Goal: Find specific page/section: Find specific page/section

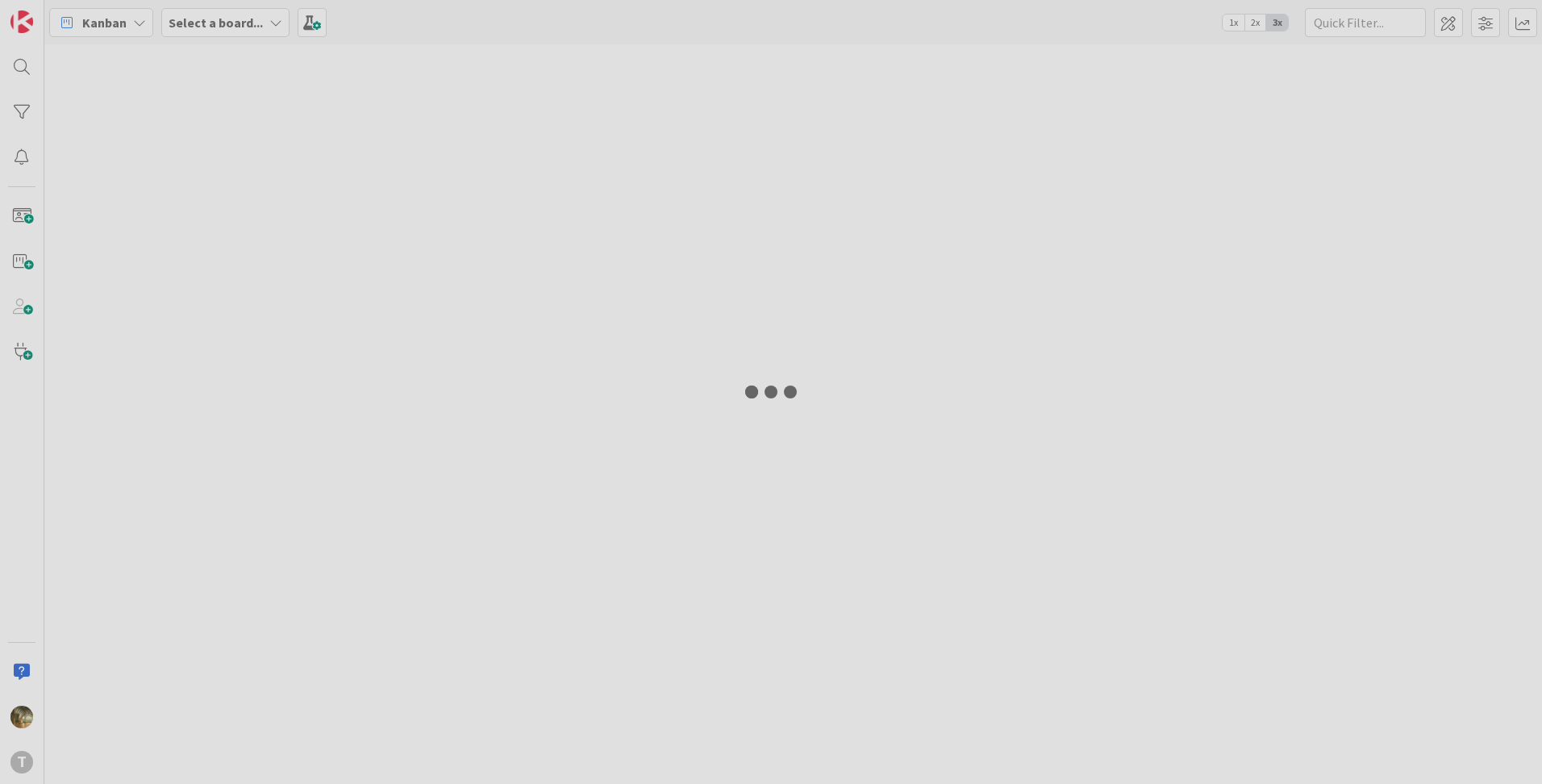
type input "PesquisaPre"
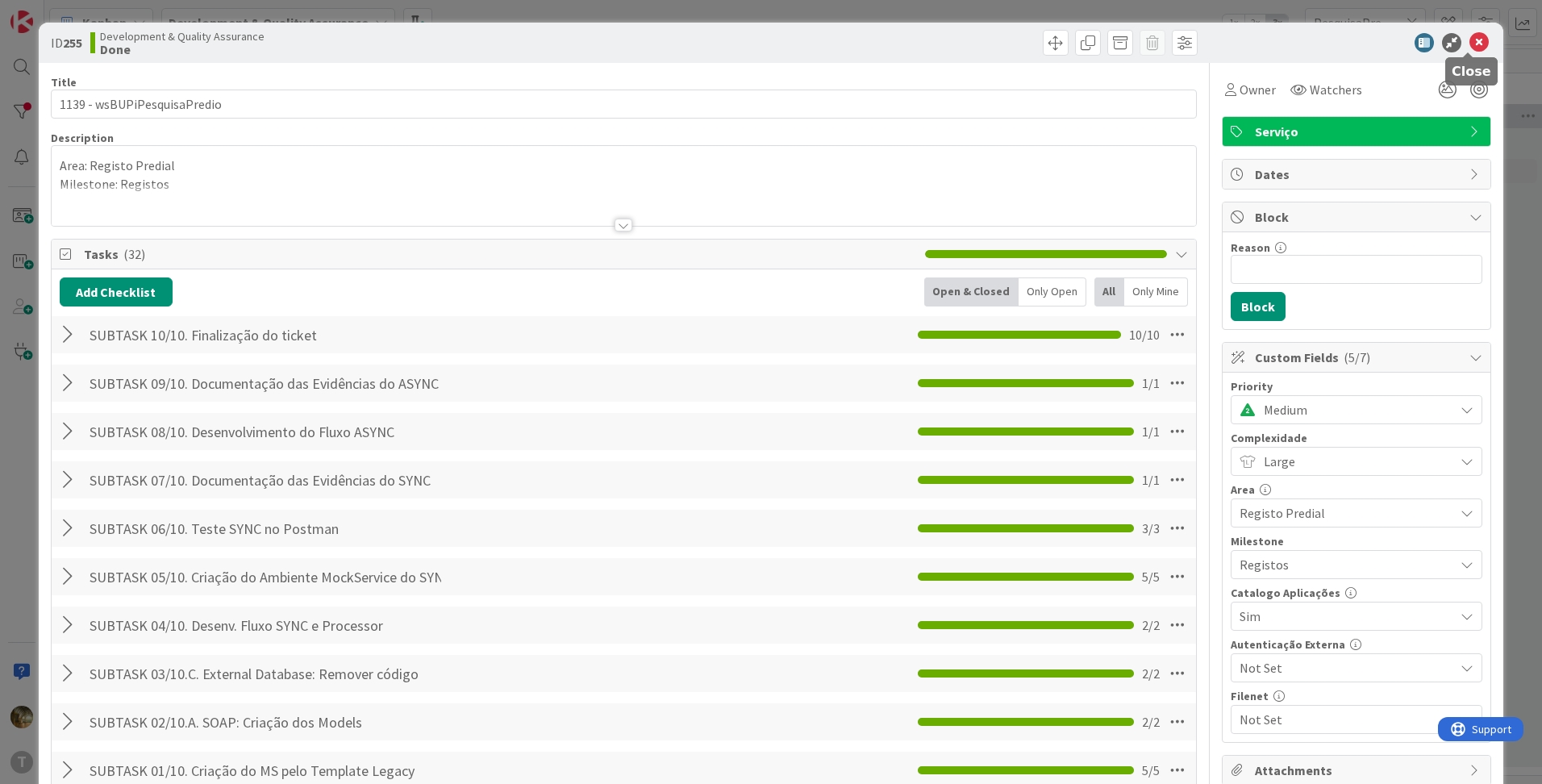
click at [1469, 40] on icon at bounding box center [1479, 42] width 19 height 19
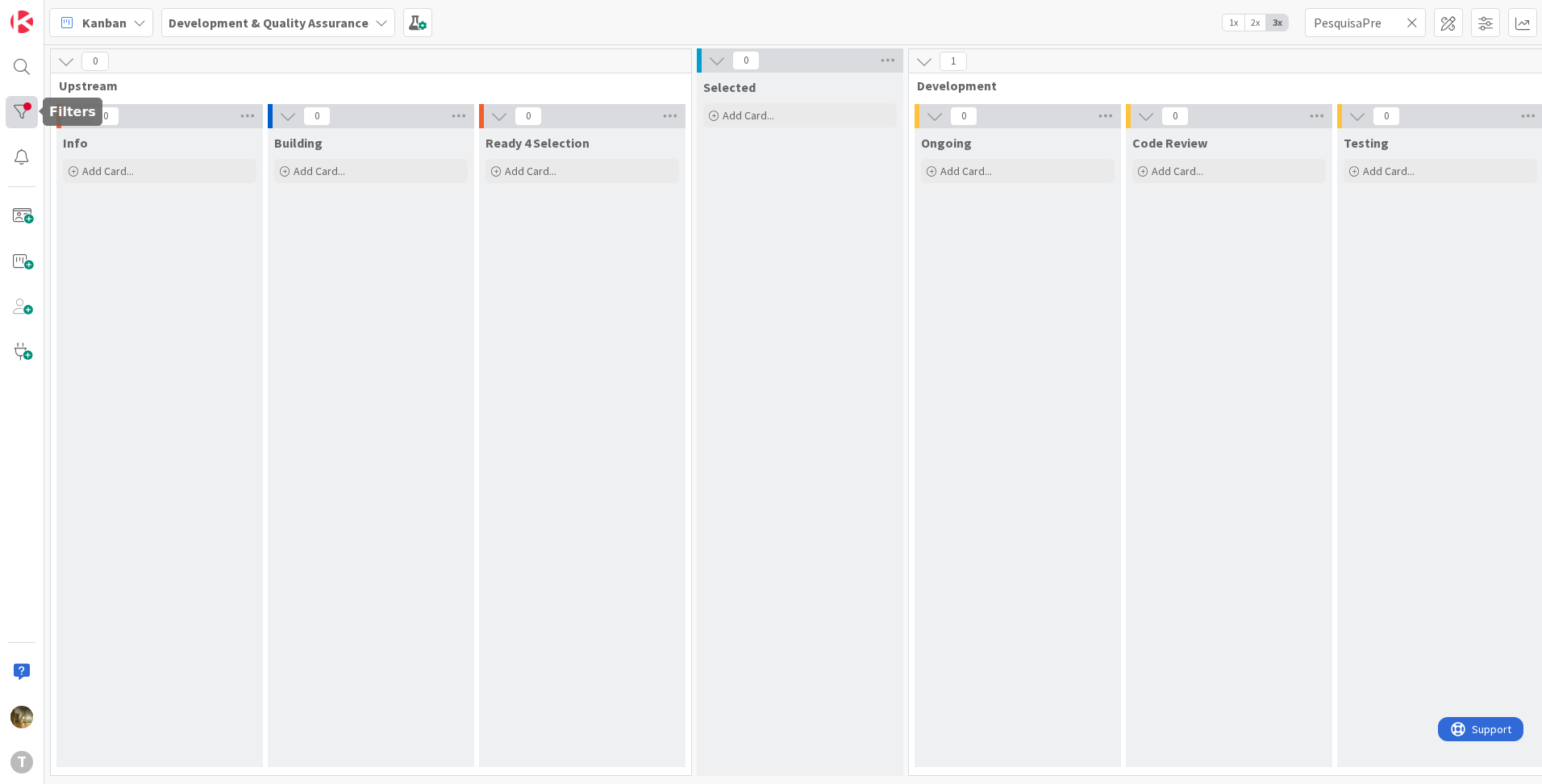
click at [15, 113] on div at bounding box center [21, 111] width 32 height 32
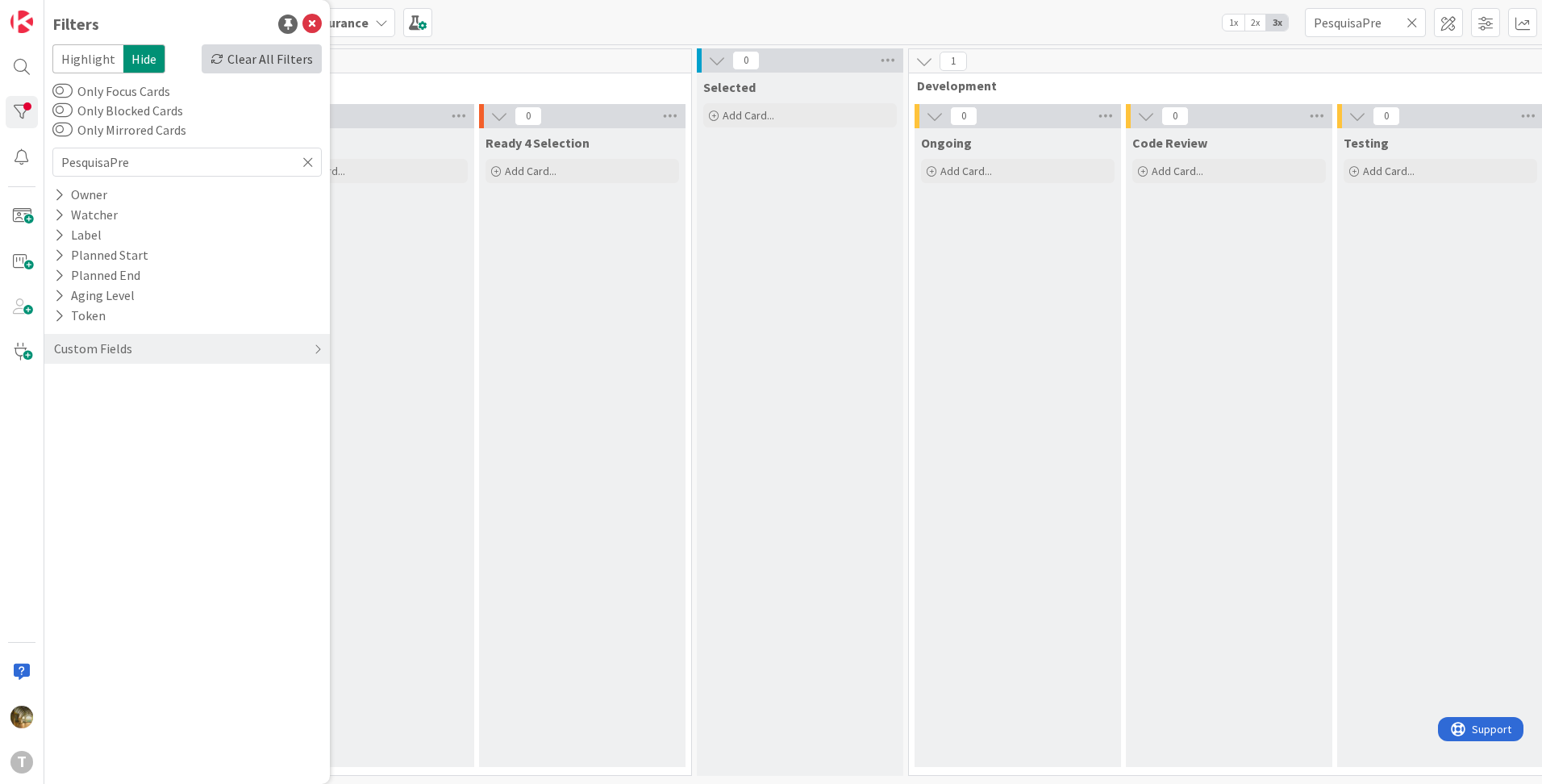
click at [264, 59] on div "Clear All Filters" at bounding box center [262, 58] width 120 height 29
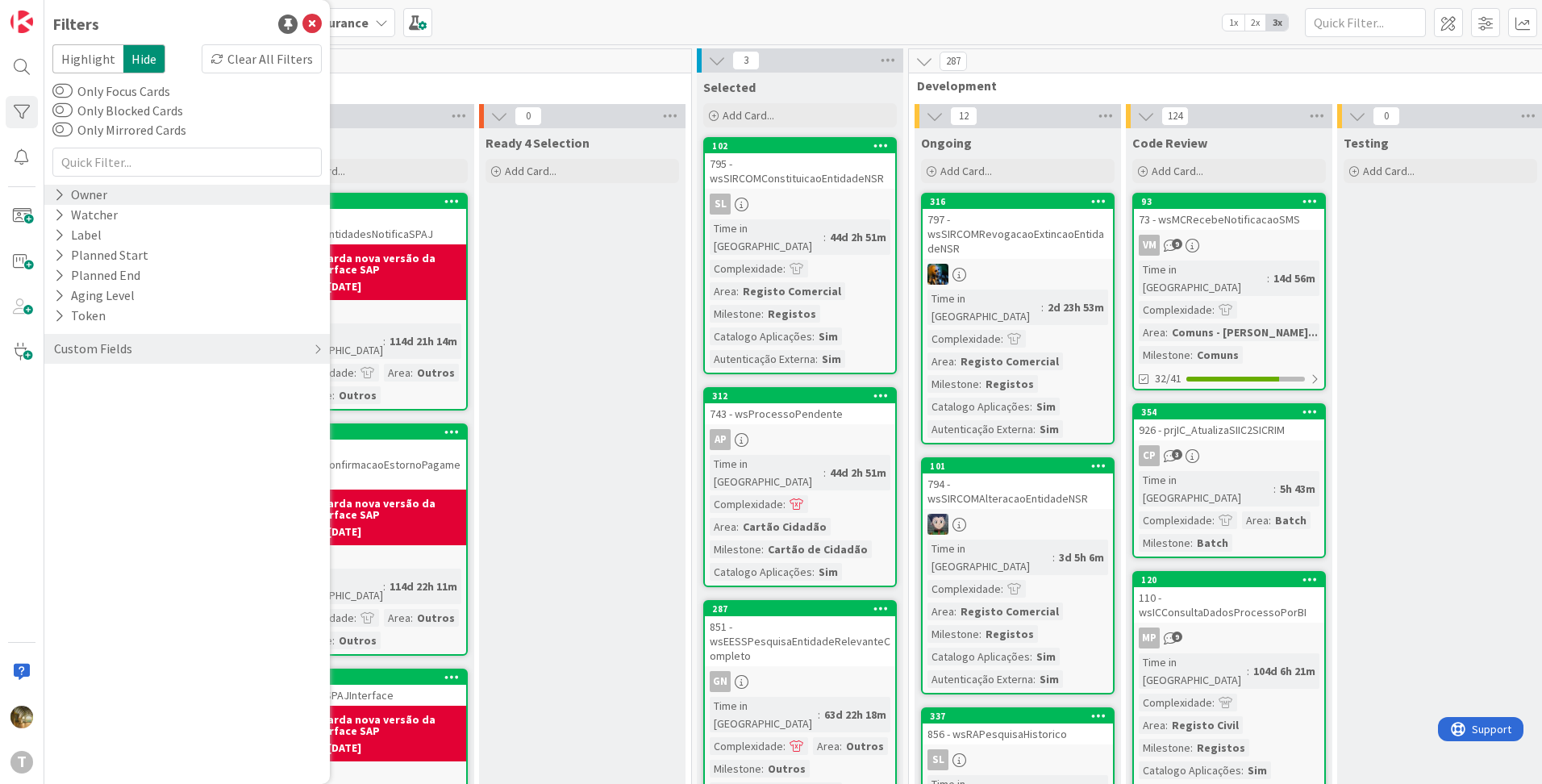
click at [60, 196] on icon at bounding box center [59, 194] width 11 height 13
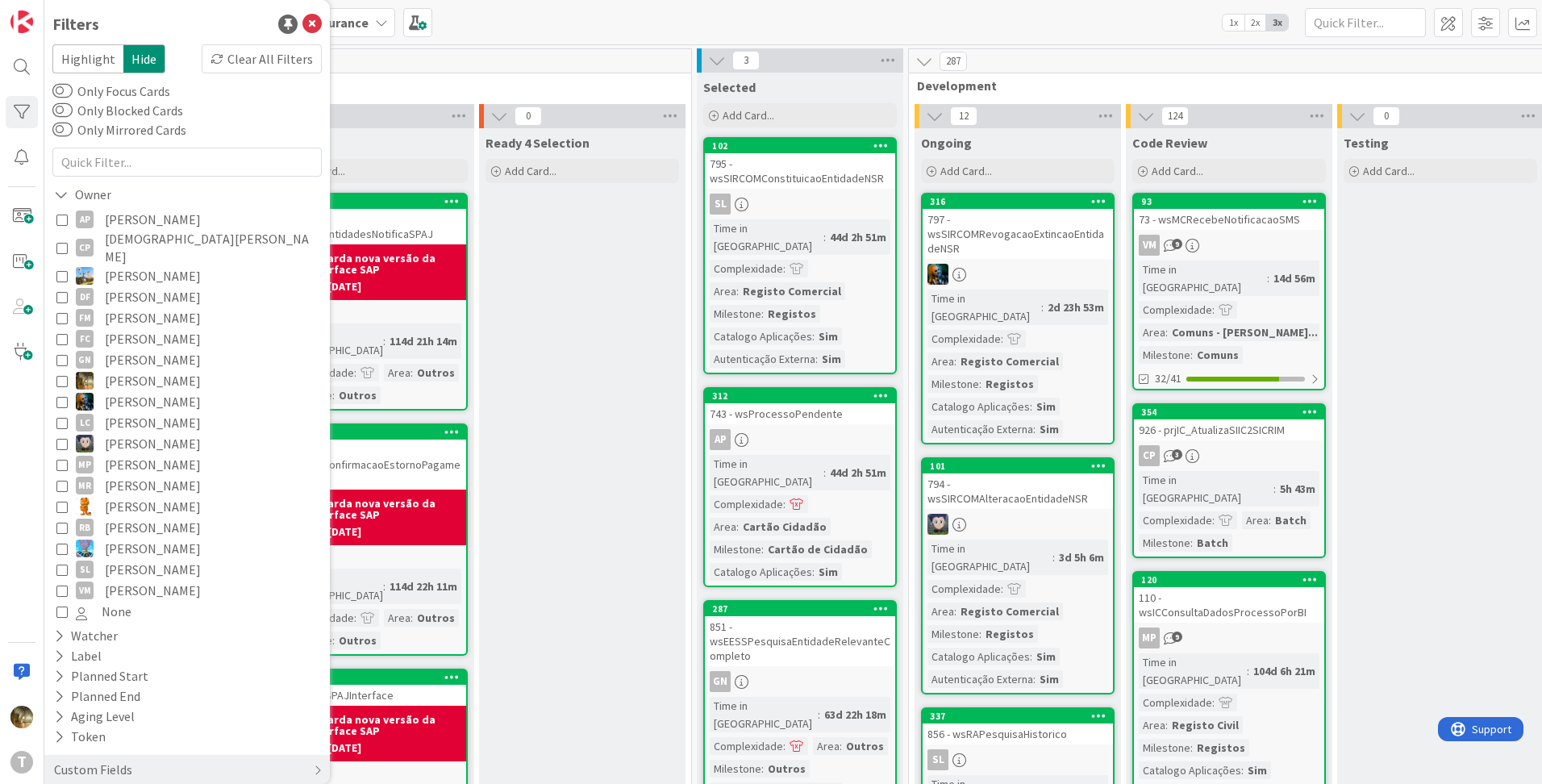
click at [115, 370] on span "[PERSON_NAME]" at bounding box center [152, 380] width 96 height 21
